Goal: Find specific page/section: Find specific page/section

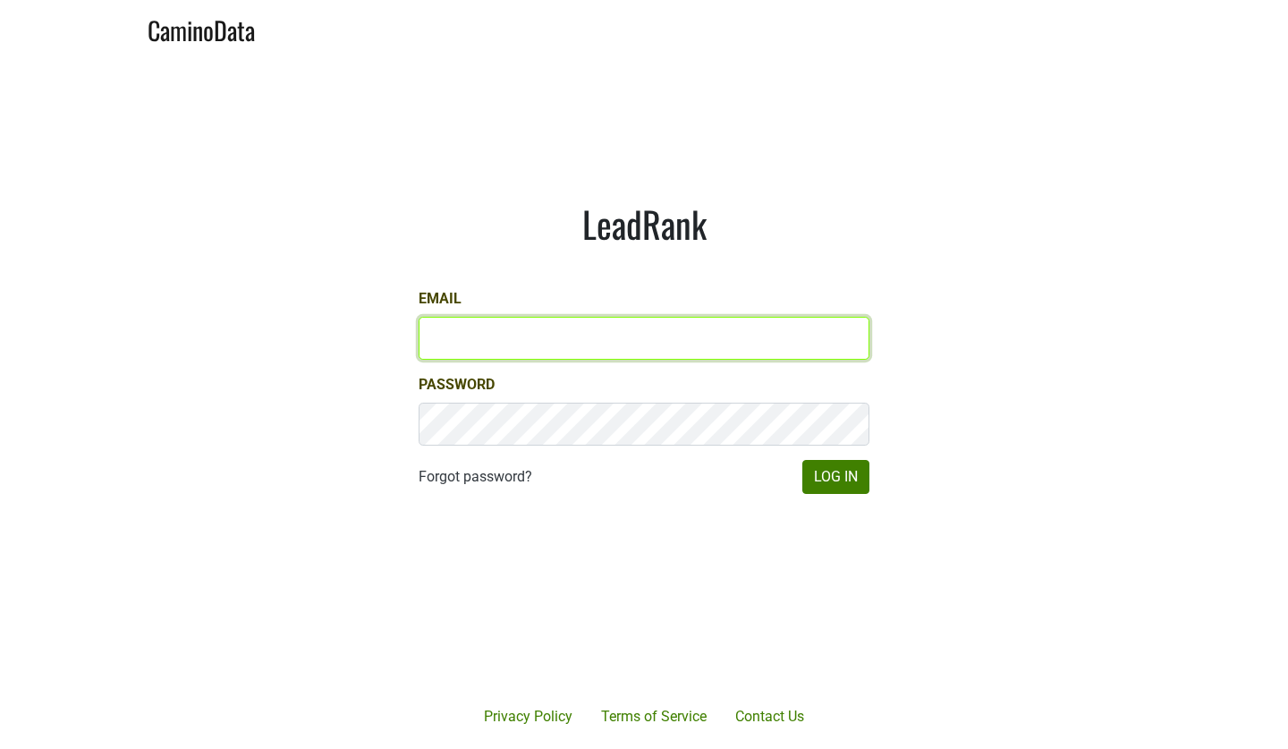
type input "[EMAIL_ADDRESS][DOMAIN_NAME]"
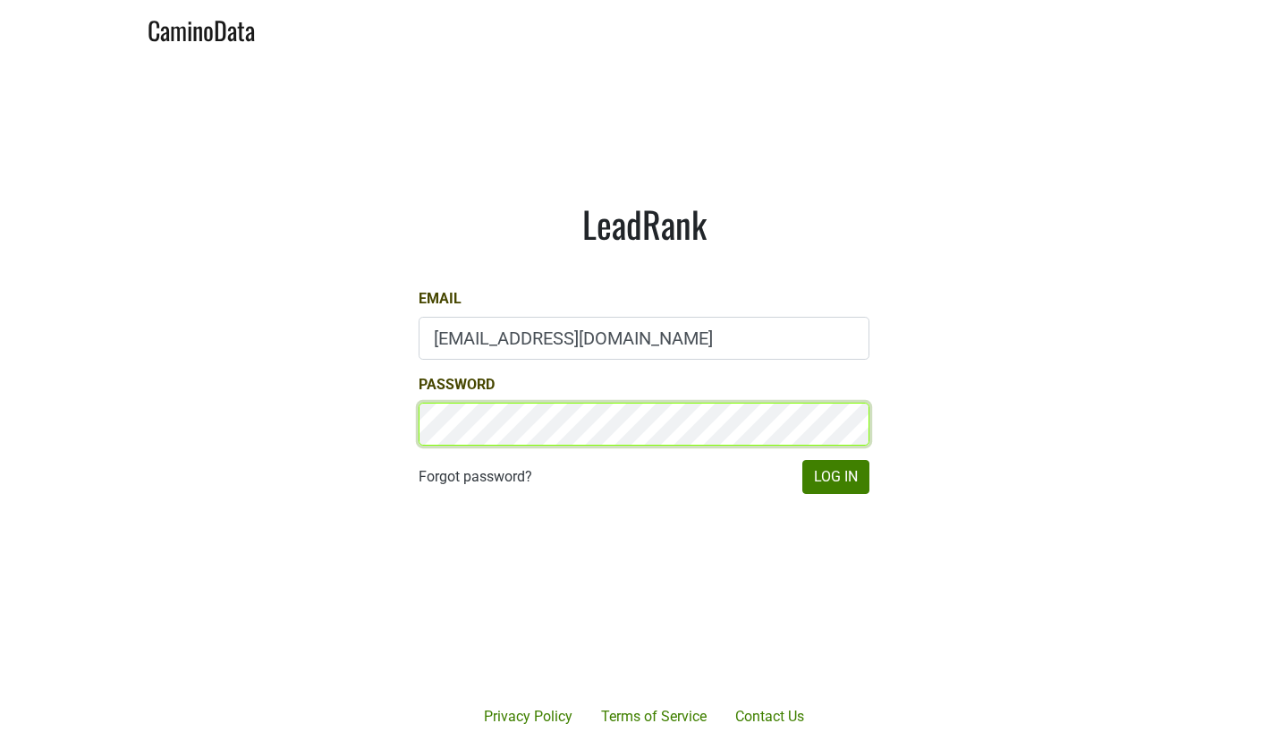
click at [835, 477] on button "Log In" at bounding box center [835, 477] width 67 height 34
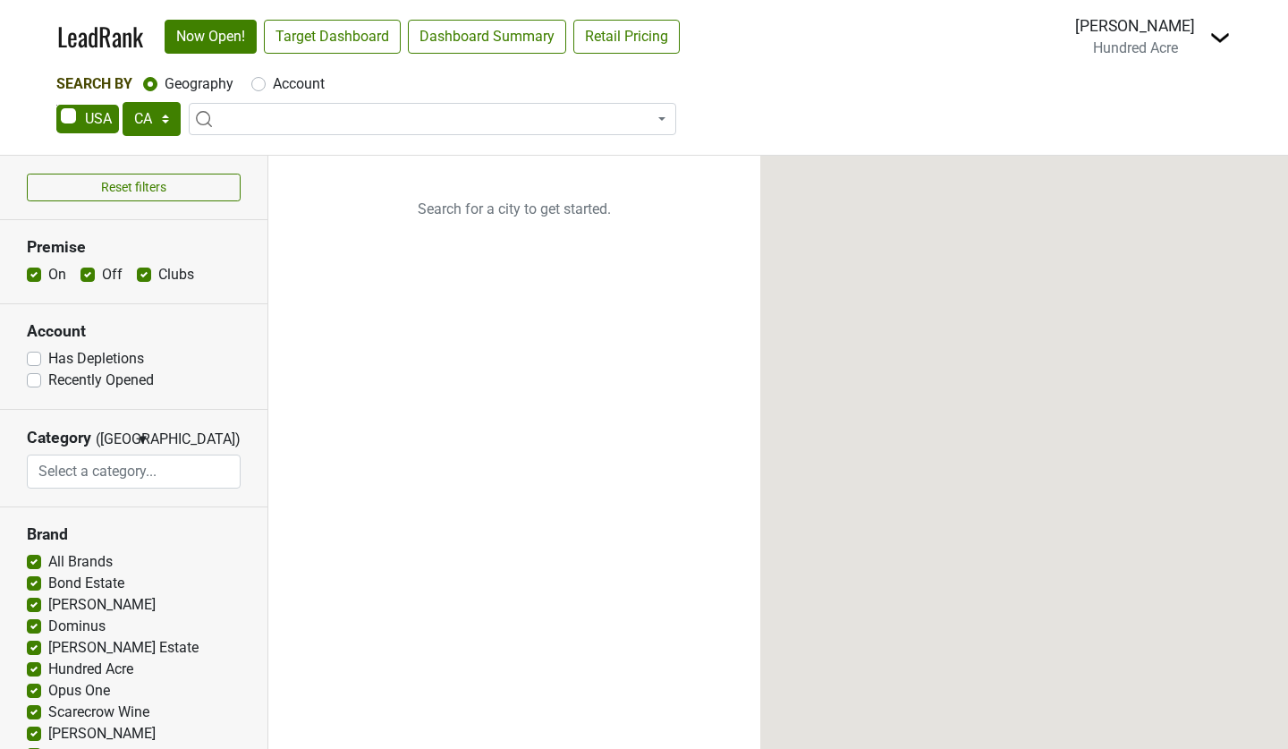
select select "CA"
select select
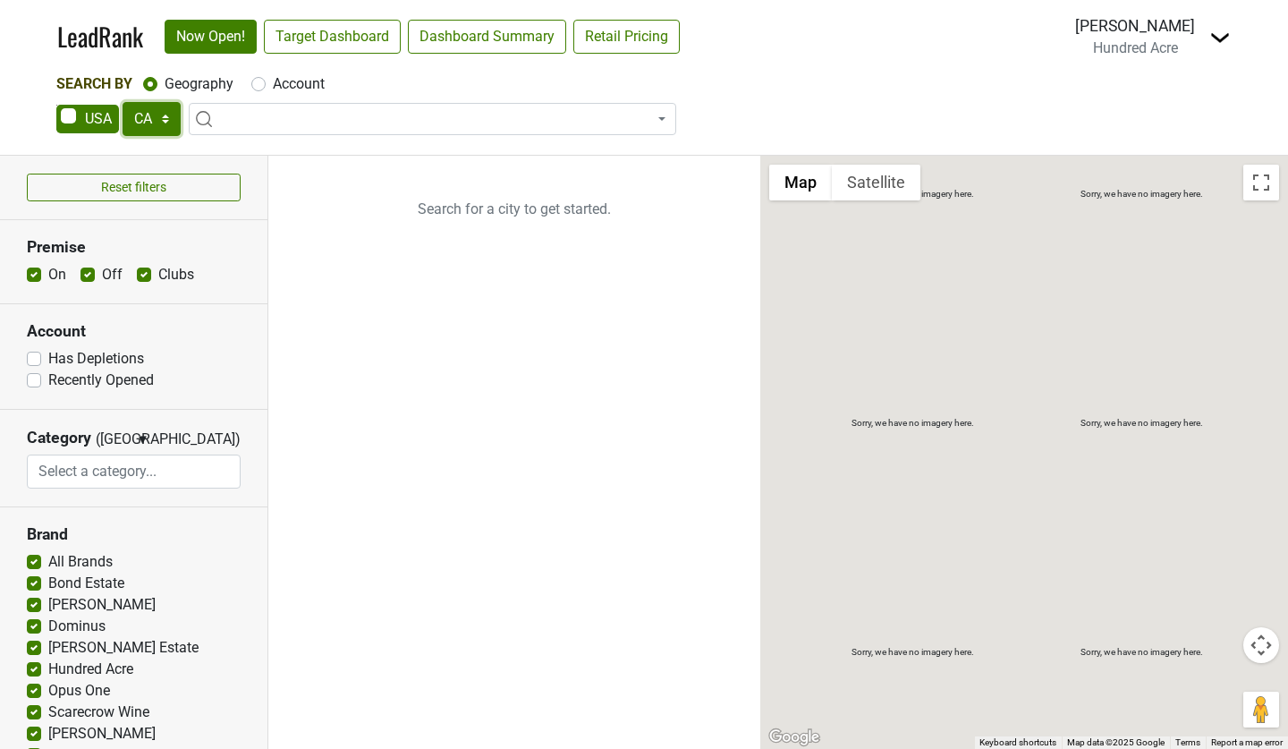
select select "GA"
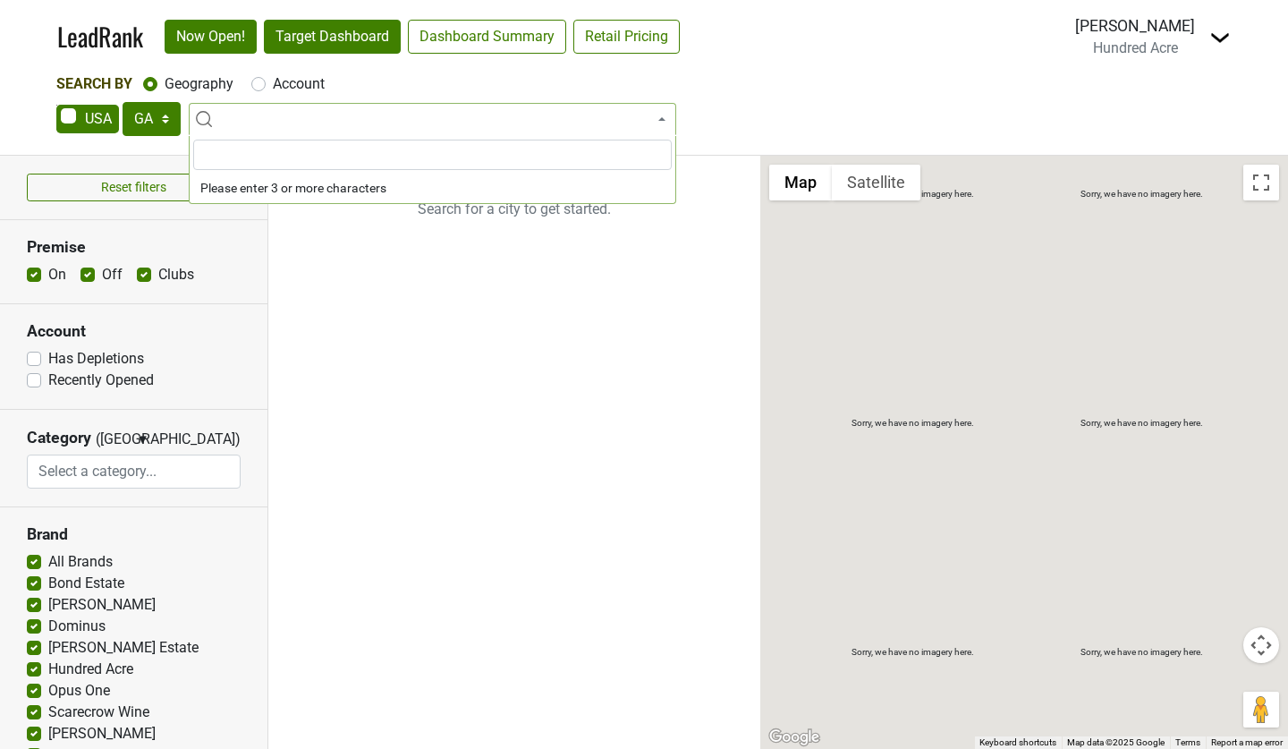
click at [330, 45] on link "Target Dashboard" at bounding box center [332, 37] width 137 height 34
